Goal: Information Seeking & Learning: Learn about a topic

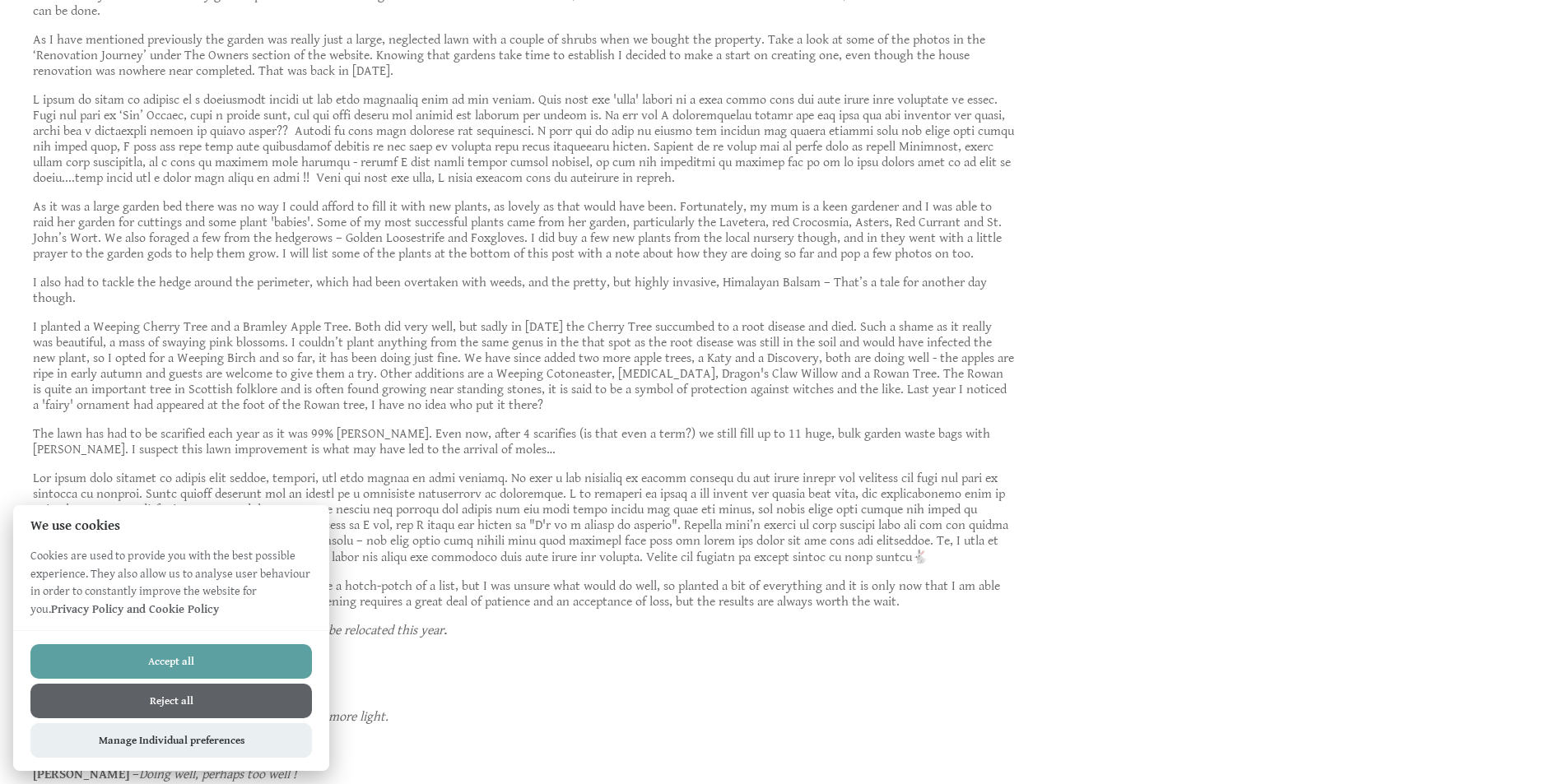
scroll to position [1069, 0]
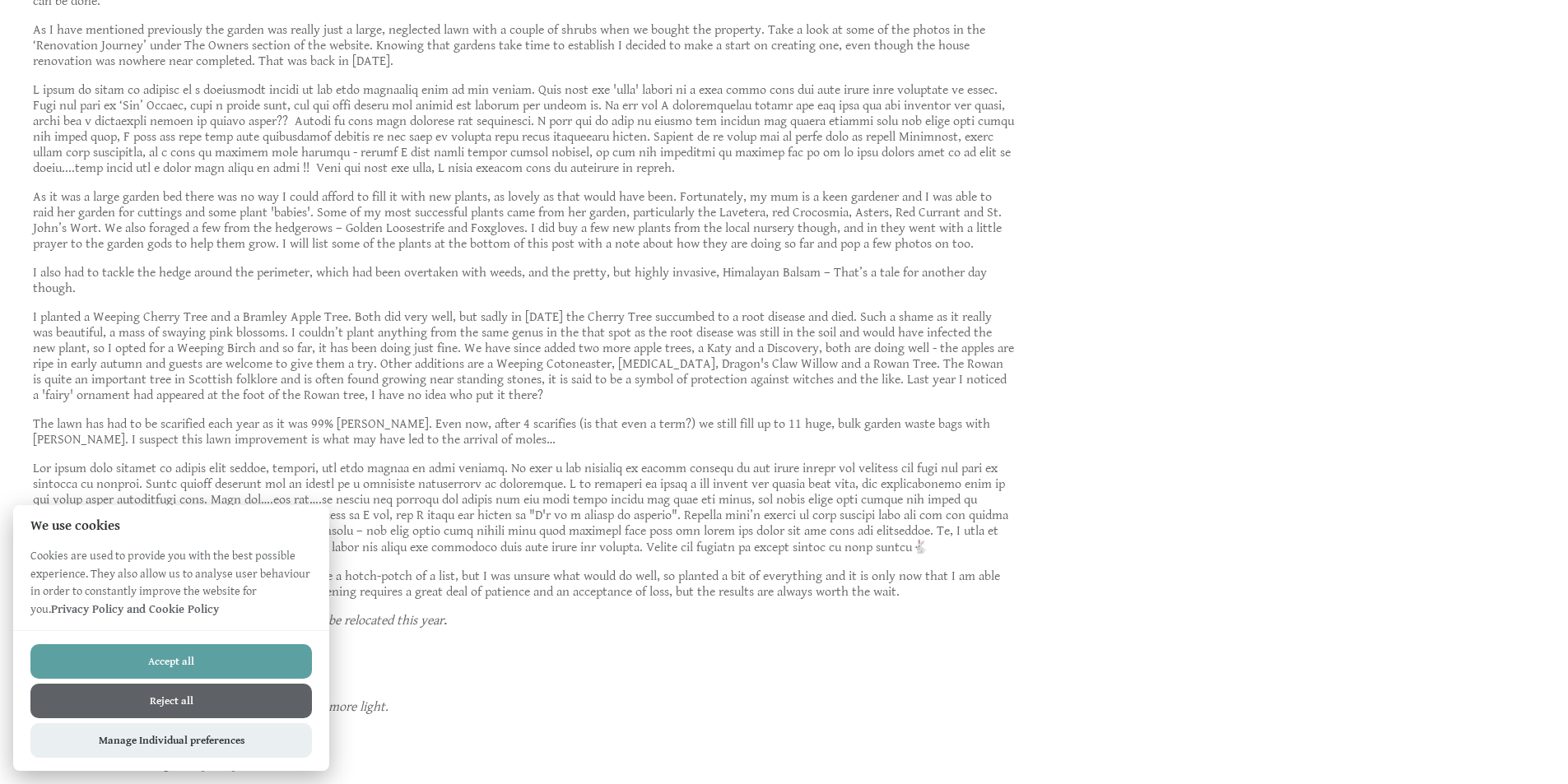
click at [144, 700] on button "Reject all" at bounding box center [171, 701] width 282 height 35
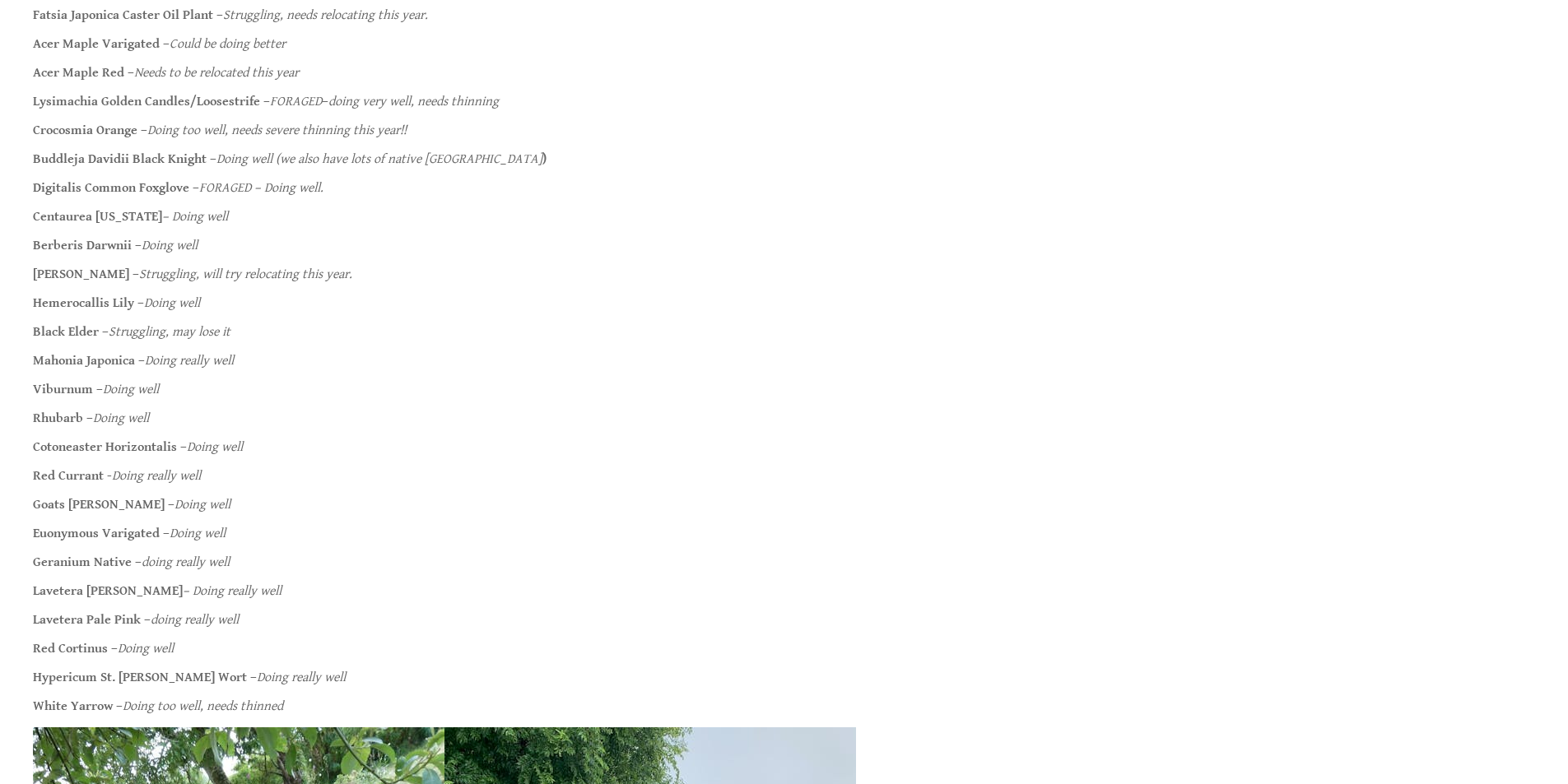
scroll to position [1892, 0]
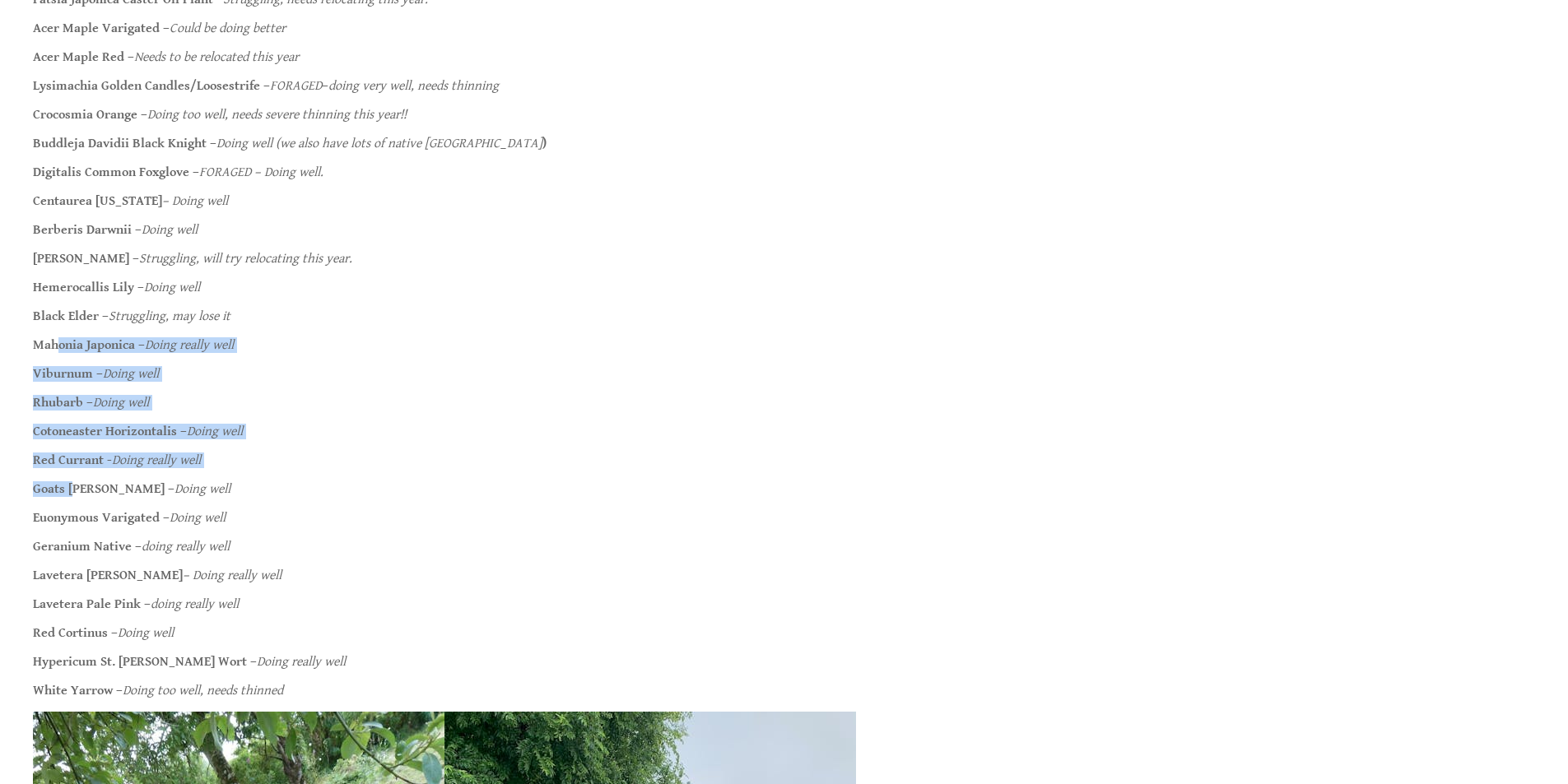
drag, startPoint x: 59, startPoint y: 338, endPoint x: 78, endPoint y: 486, distance: 149.2
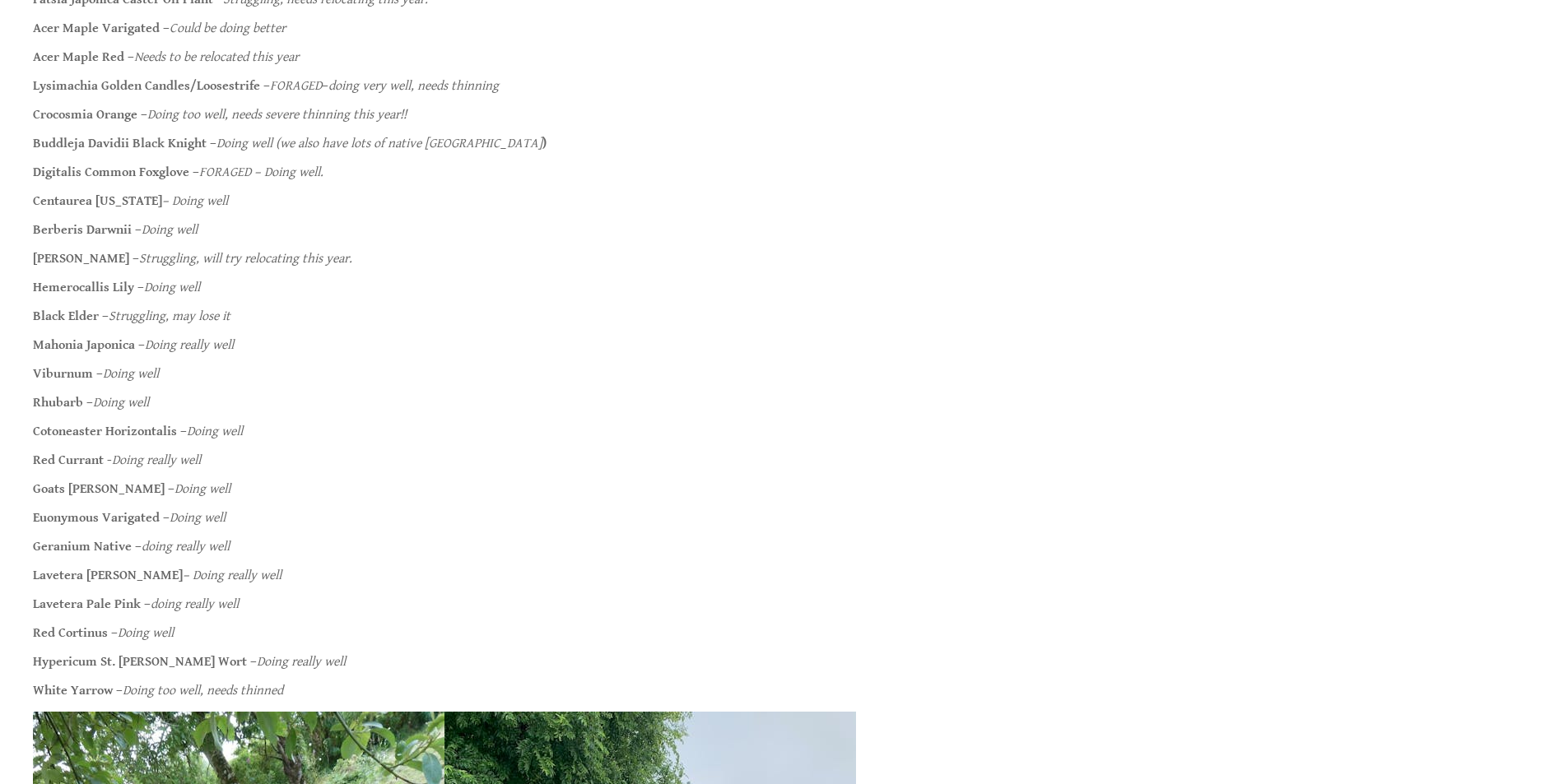
click at [413, 518] on p "Euonymous Varigated – Doing well" at bounding box center [524, 518] width 982 height 16
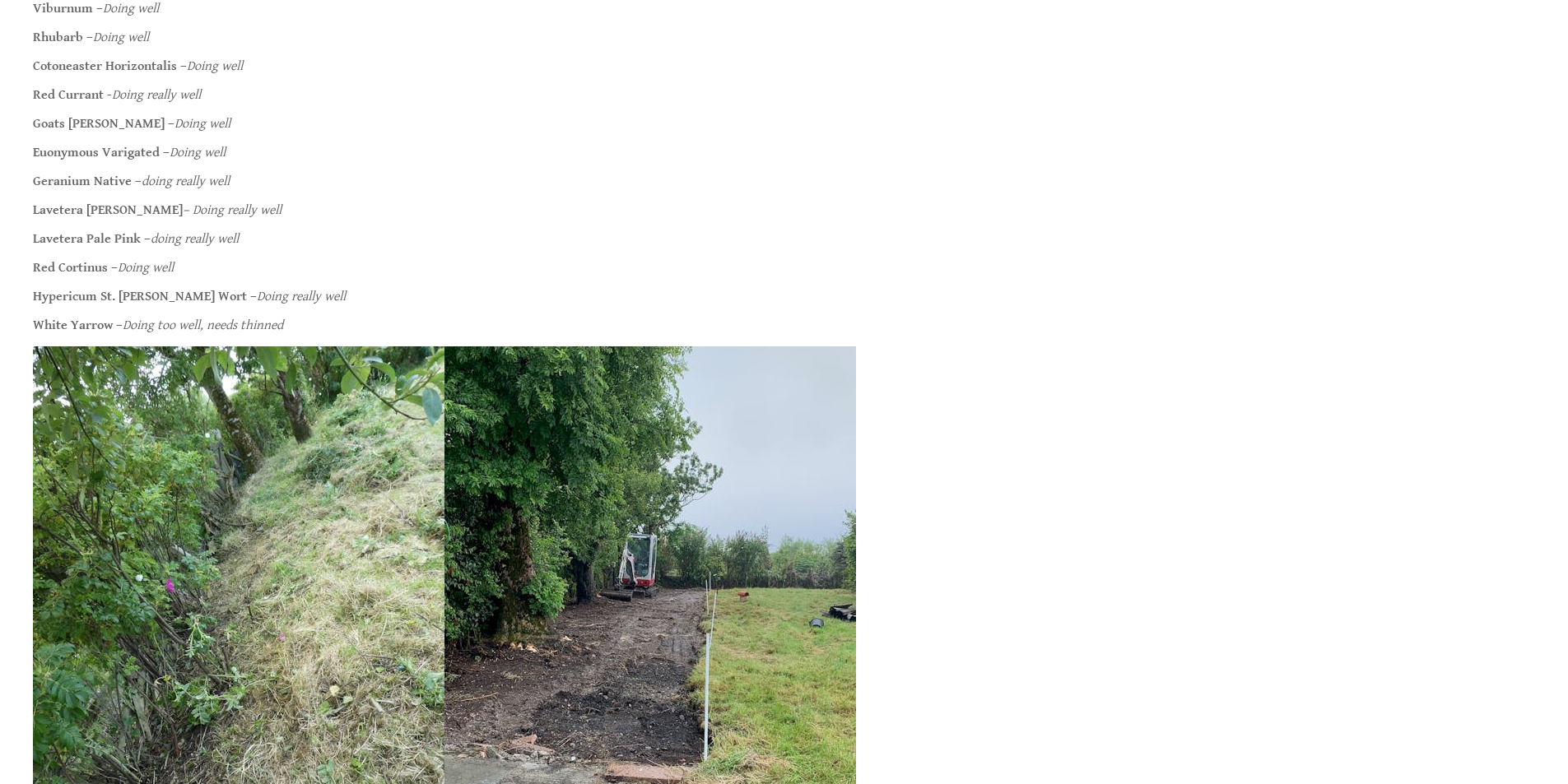
scroll to position [2057, 0]
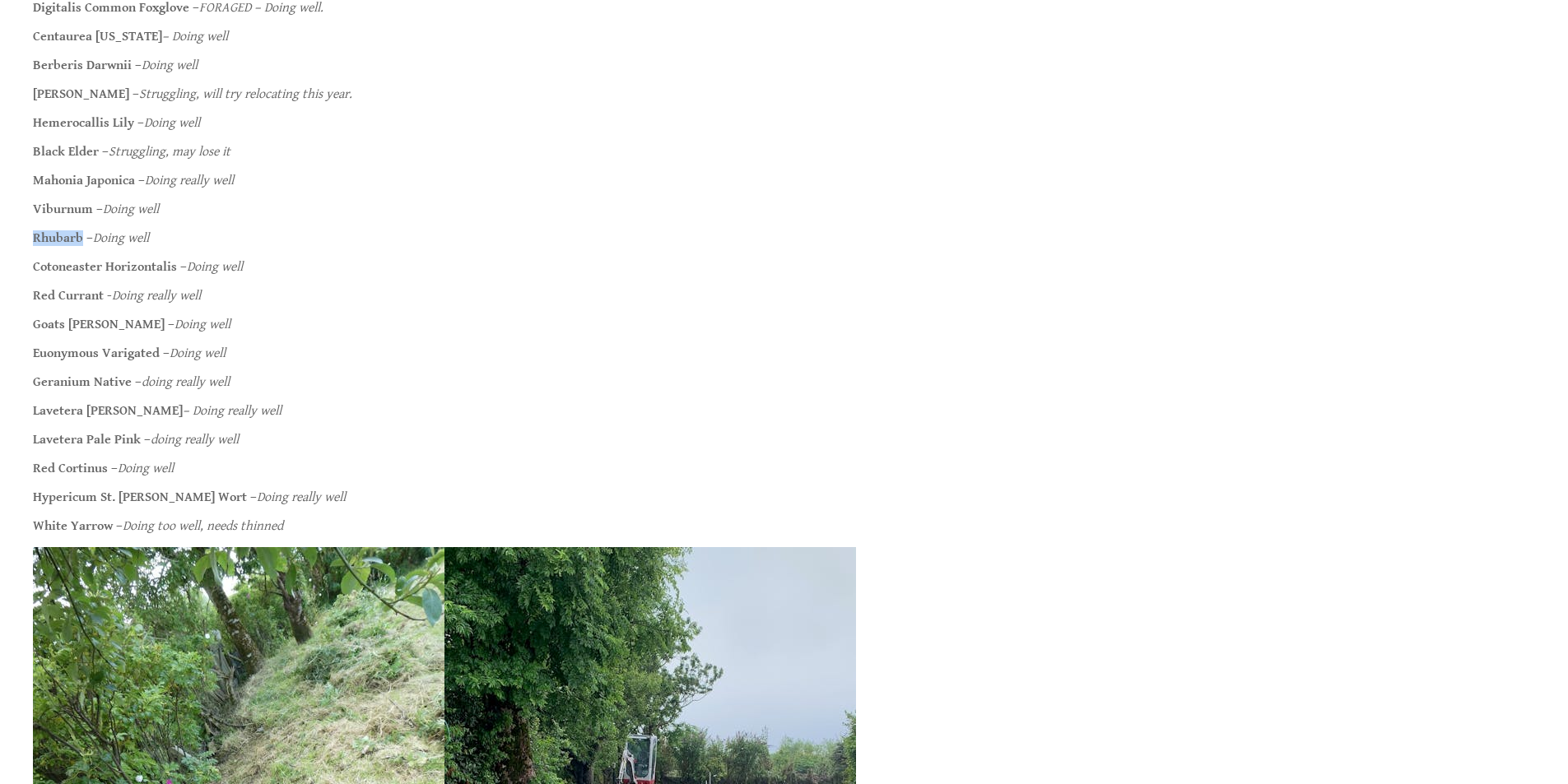
drag, startPoint x: 23, startPoint y: 241, endPoint x: 81, endPoint y: 245, distance: 58.1
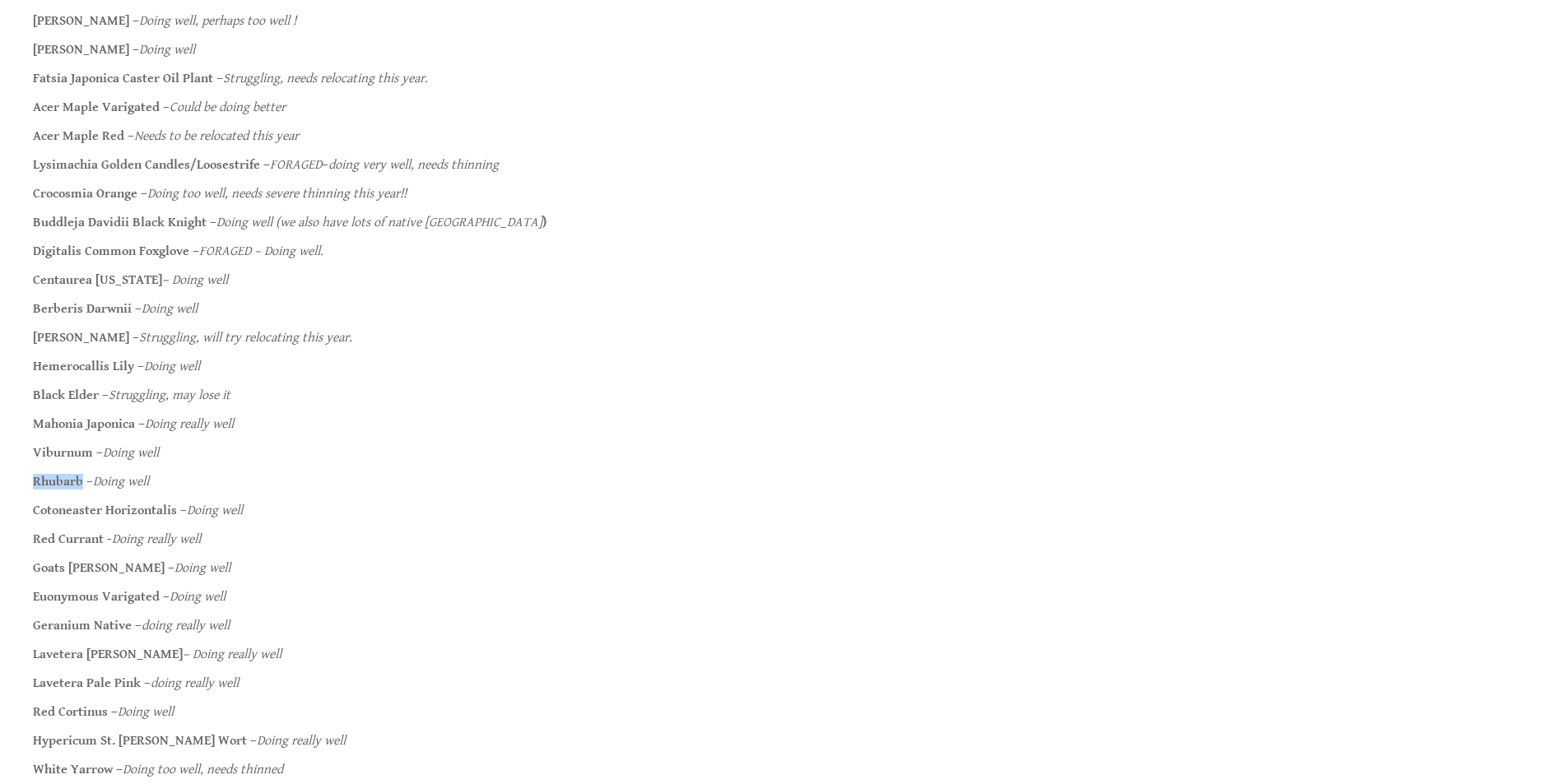
scroll to position [1810, 0]
drag, startPoint x: 135, startPoint y: 424, endPoint x: 0, endPoint y: 421, distance: 135.0
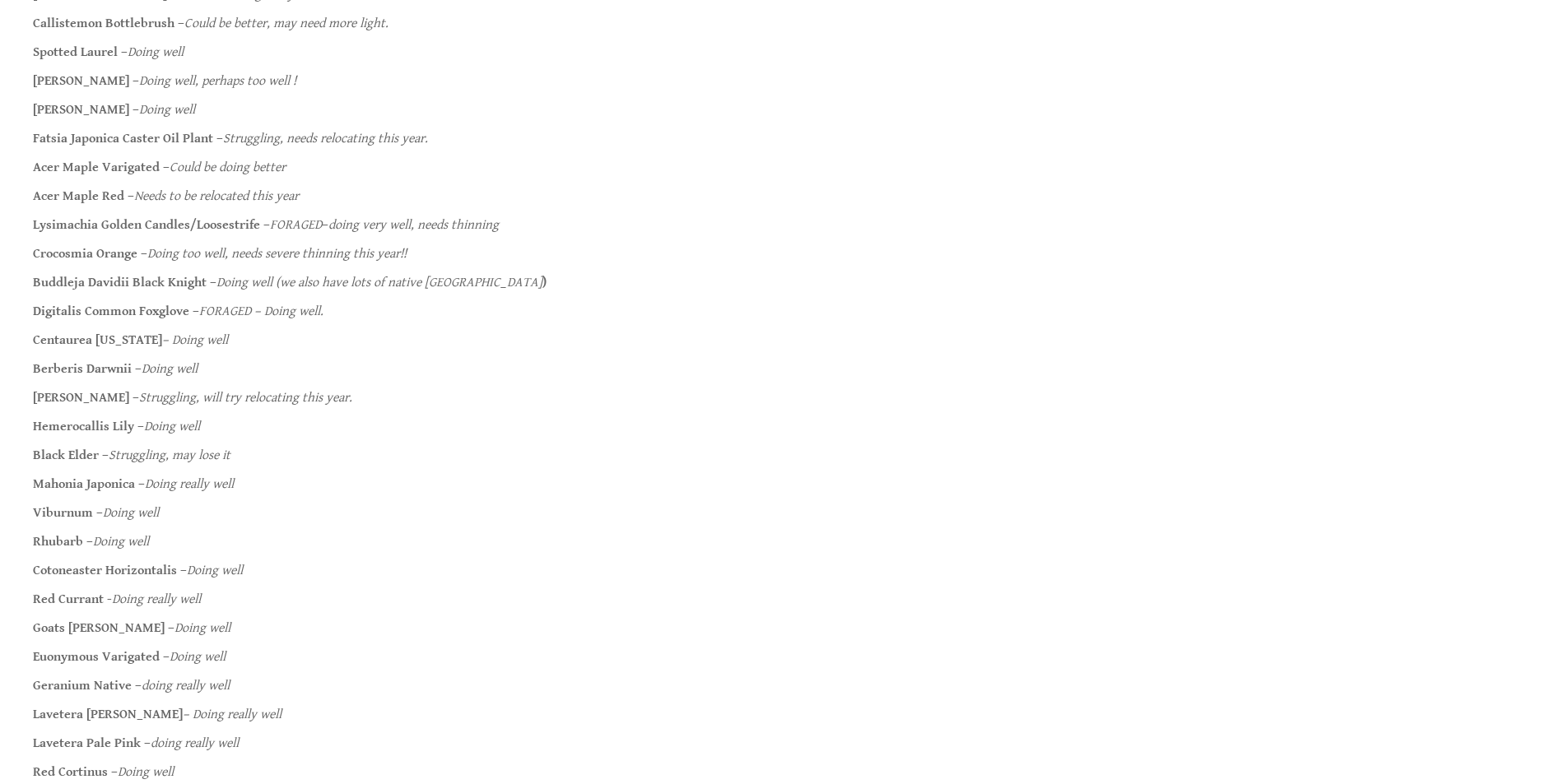
scroll to position [1727, 0]
